Goal: Task Accomplishment & Management: Manage account settings

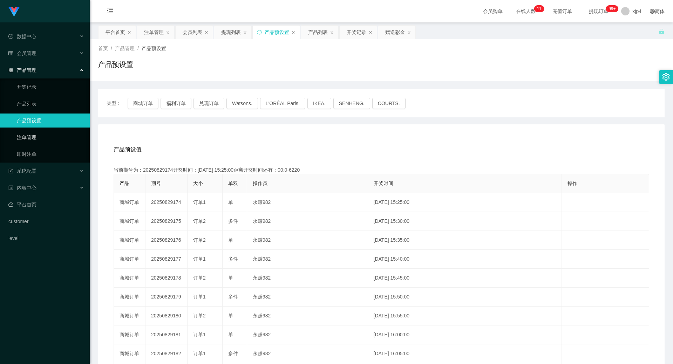
click at [50, 135] on link "注单管理" at bounding box center [50, 137] width 67 height 14
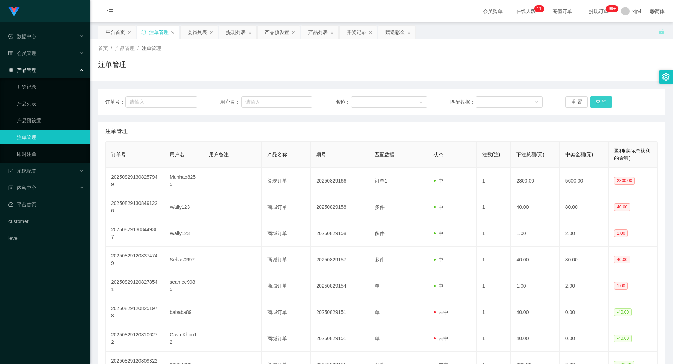
click at [590, 104] on button "查 询" at bounding box center [601, 101] width 22 height 11
click at [29, 115] on link "产品预设置" at bounding box center [50, 121] width 67 height 14
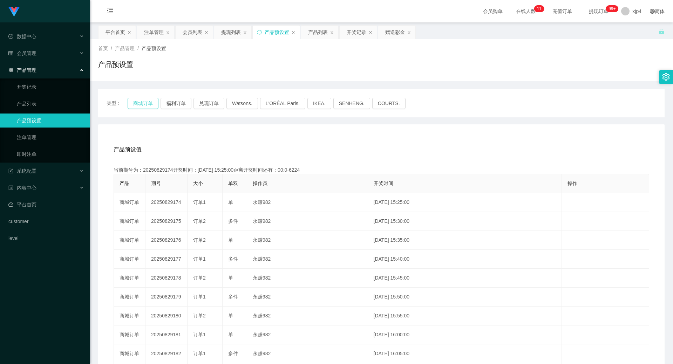
click at [135, 107] on button "商城订单" at bounding box center [143, 103] width 31 height 11
click at [34, 67] on span "产品管理" at bounding box center [22, 70] width 28 height 6
click at [33, 57] on div "会员管理" at bounding box center [45, 53] width 90 height 14
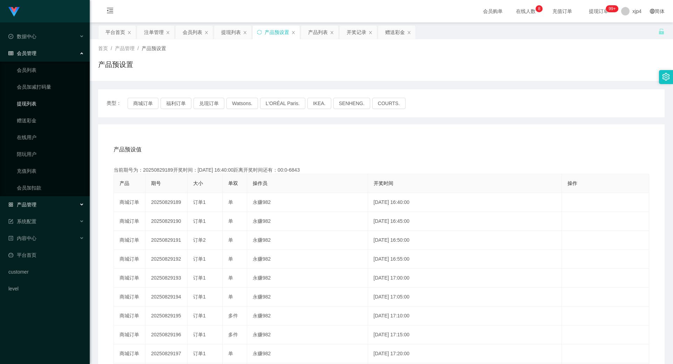
click at [33, 100] on link "提现列表" at bounding box center [50, 104] width 67 height 14
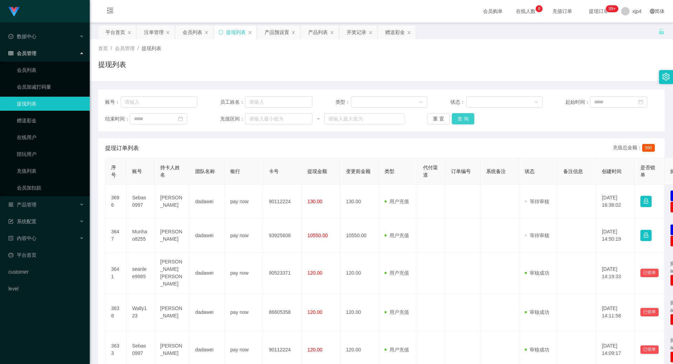
click at [458, 120] on button "查 询" at bounding box center [463, 118] width 22 height 11
click at [458, 120] on div "重 置 查 询" at bounding box center [473, 118] width 92 height 11
click at [458, 120] on button "查 询" at bounding box center [467, 118] width 30 height 11
click at [458, 120] on div "重 置 查 询" at bounding box center [473, 118] width 92 height 11
click at [458, 120] on button "查 询" at bounding box center [463, 118] width 22 height 11
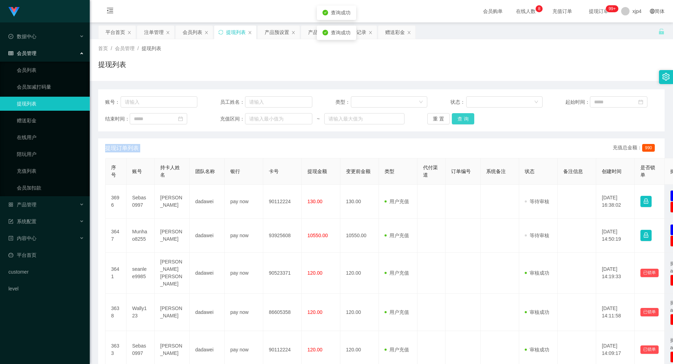
click at [458, 120] on div "重 置 查 询" at bounding box center [473, 118] width 92 height 11
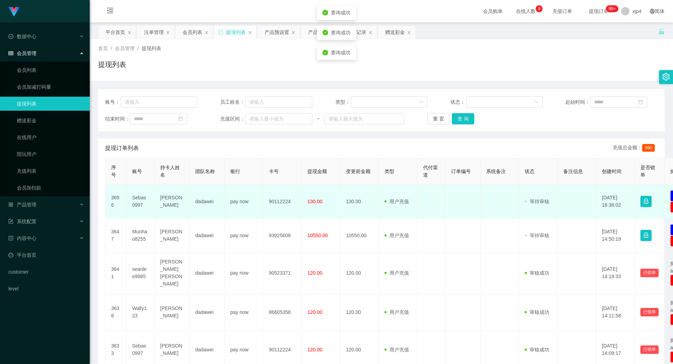
click at [139, 199] on td "Sebas0997" at bounding box center [141, 202] width 28 height 34
copy td "Sebas0997"
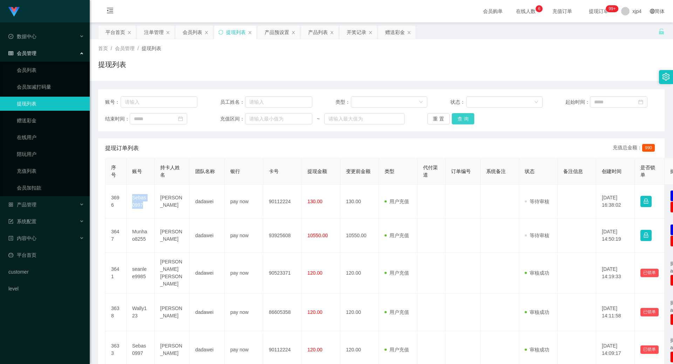
click at [467, 114] on button "查 询" at bounding box center [463, 118] width 22 height 11
click at [467, 114] on div "重 置 查 询" at bounding box center [473, 118] width 92 height 11
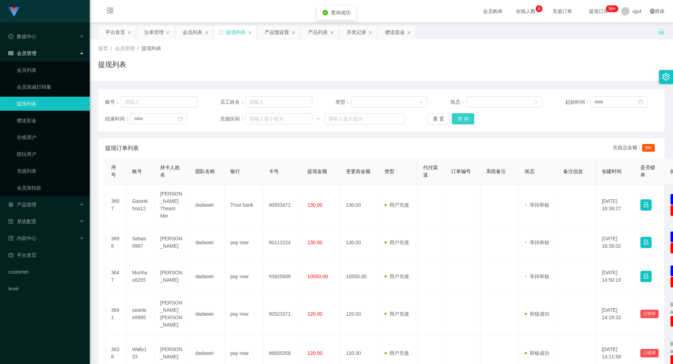
click at [467, 114] on button "查 询" at bounding box center [463, 118] width 22 height 11
click at [467, 114] on div "重 置 查 询" at bounding box center [473, 118] width 92 height 11
click at [467, 114] on button "查 询" at bounding box center [467, 118] width 30 height 11
click at [467, 114] on div "重 置 查 询" at bounding box center [473, 118] width 92 height 11
click at [467, 114] on button "查 询" at bounding box center [463, 118] width 22 height 11
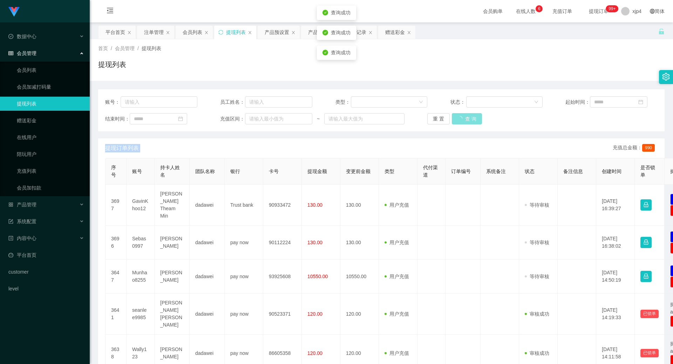
click at [467, 114] on div "重 置 查 询" at bounding box center [473, 118] width 92 height 11
click at [467, 114] on button "查 询" at bounding box center [467, 118] width 30 height 11
click at [467, 114] on div "重 置 查 询" at bounding box center [473, 118] width 92 height 11
click at [466, 114] on button "查 询" at bounding box center [463, 118] width 22 height 11
click at [466, 114] on div "重 置 查 询" at bounding box center [473, 118] width 92 height 11
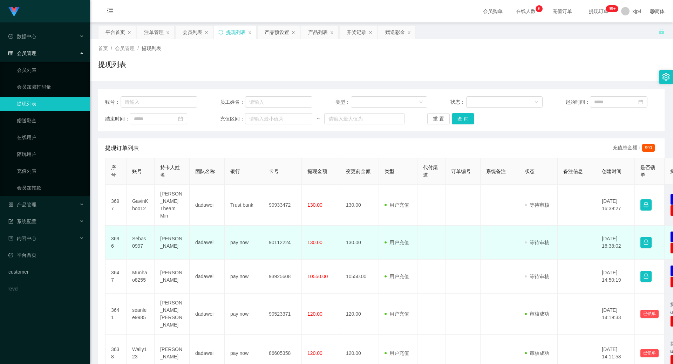
click at [136, 242] on td "Sebas0997" at bounding box center [141, 243] width 28 height 34
copy td "Sebas0997"
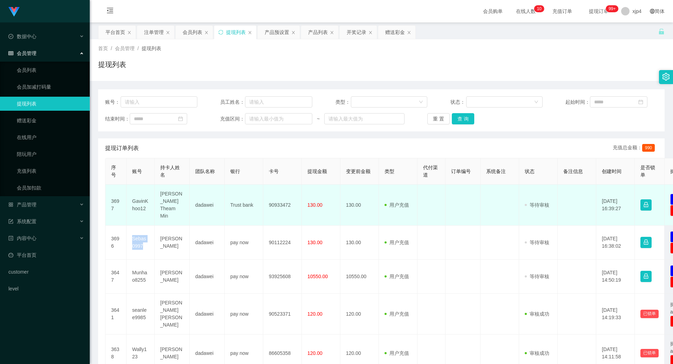
click at [136, 203] on td "GavinKhoo12" at bounding box center [141, 205] width 28 height 41
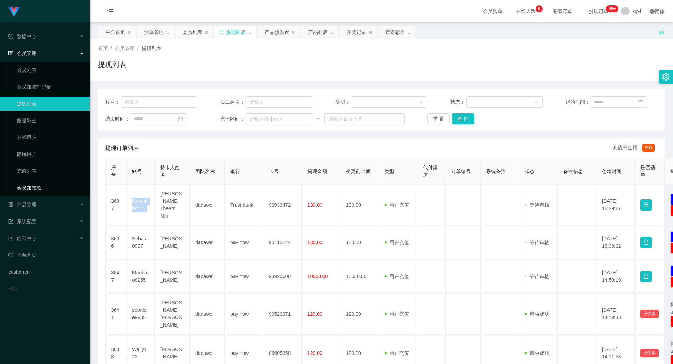
copy td "GavinKhoo12"
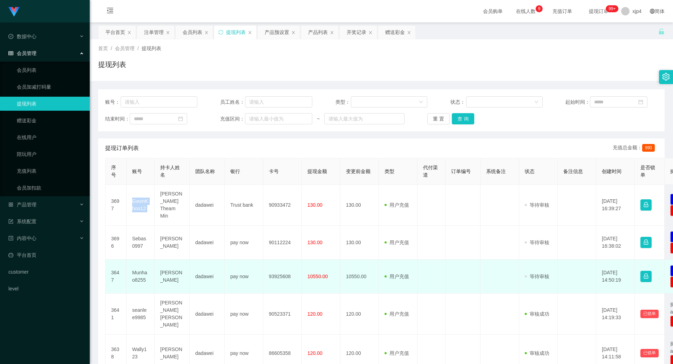
click at [138, 276] on td "Munhao8255" at bounding box center [141, 277] width 28 height 34
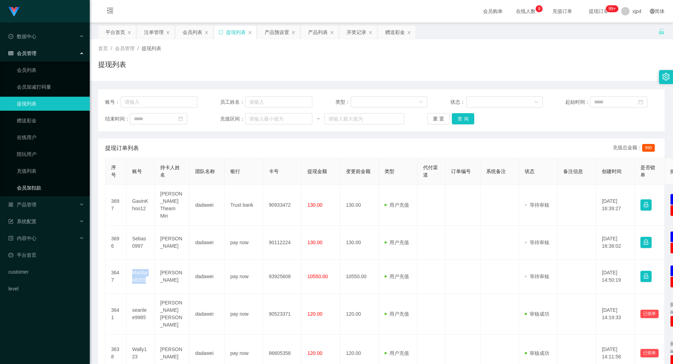
copy td "Munhao8255"
click at [461, 120] on button "查 询" at bounding box center [463, 118] width 22 height 11
click at [461, 119] on div "重 置 查 询" at bounding box center [473, 118] width 92 height 11
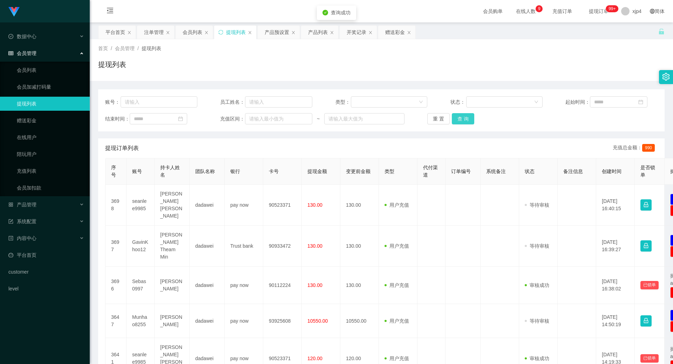
click at [461, 119] on button "查 询" at bounding box center [463, 118] width 22 height 11
click at [461, 119] on div "重 置 查 询" at bounding box center [473, 118] width 92 height 11
click at [461, 119] on button "查 询" at bounding box center [467, 118] width 30 height 11
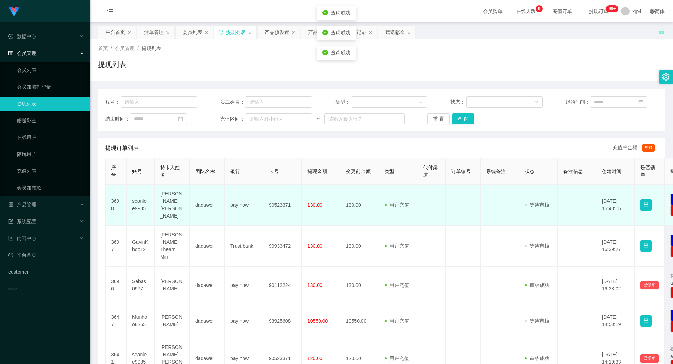
click at [138, 201] on td "seanlee9985" at bounding box center [141, 205] width 28 height 41
copy td "seanlee9985"
